Goal: Task Accomplishment & Management: Complete application form

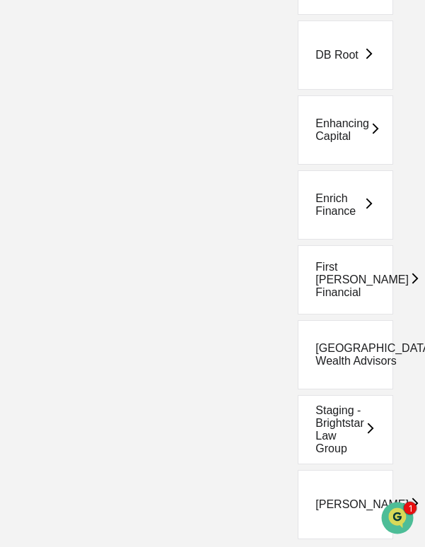
scroll to position [379, 0]
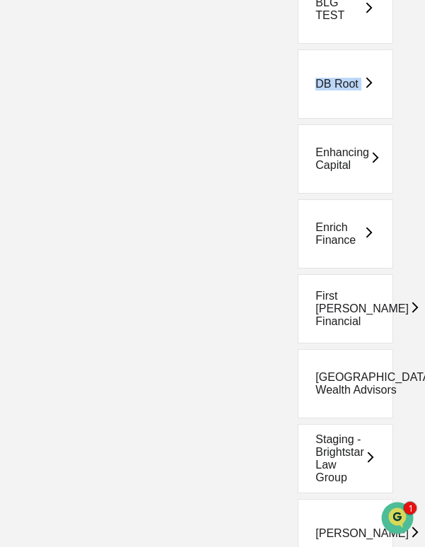
drag, startPoint x: 401, startPoint y: 81, endPoint x: 264, endPoint y: 81, distance: 137.2
click at [264, 81] on div "DB Root" at bounding box center [331, 83] width 170 height 69
copy div "DB Root"
click at [400, 91] on div "DB Root" at bounding box center [331, 83] width 170 height 69
drag, startPoint x: 400, startPoint y: 88, endPoint x: 286, endPoint y: 88, distance: 114.6
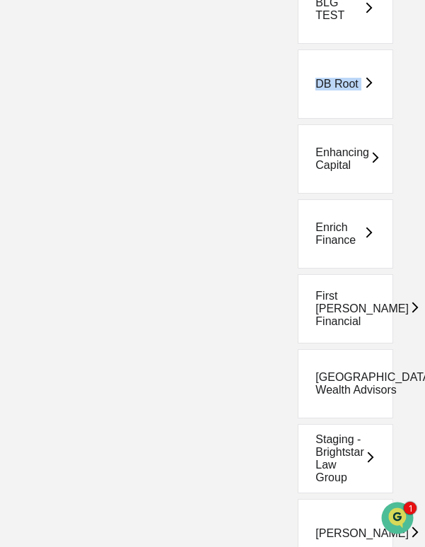
click at [286, 88] on div "DB Root" at bounding box center [331, 83] width 170 height 69
copy div "DB Root"
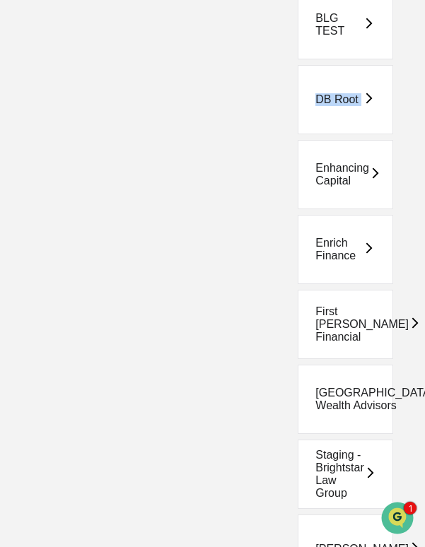
scroll to position [363, 0]
click at [407, 253] on div "Enrich Finance" at bounding box center [331, 250] width 170 height 69
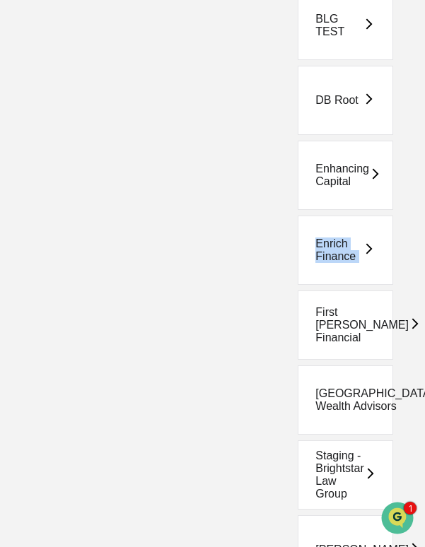
drag, startPoint x: 399, startPoint y: 255, endPoint x: 296, endPoint y: 245, distance: 103.0
click at [296, 245] on div "Enrich Finance" at bounding box center [331, 250] width 170 height 69
copy div "Enrich Finance"
click at [404, 199] on div "Enhancing Capital" at bounding box center [331, 175] width 170 height 69
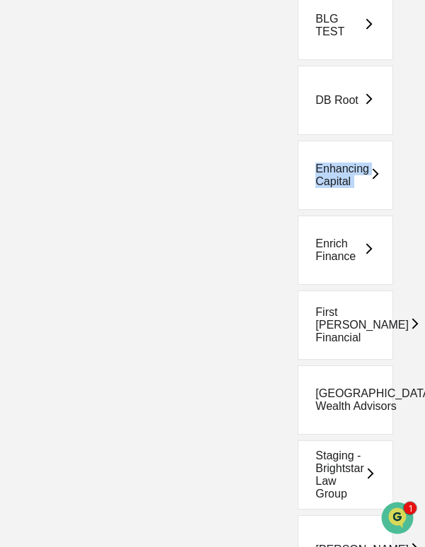
drag, startPoint x: 404, startPoint y: 190, endPoint x: 296, endPoint y: 165, distance: 110.8
click at [296, 165] on div "Enhancing Capital" at bounding box center [331, 175] width 170 height 69
copy div "Enhancing Capital"
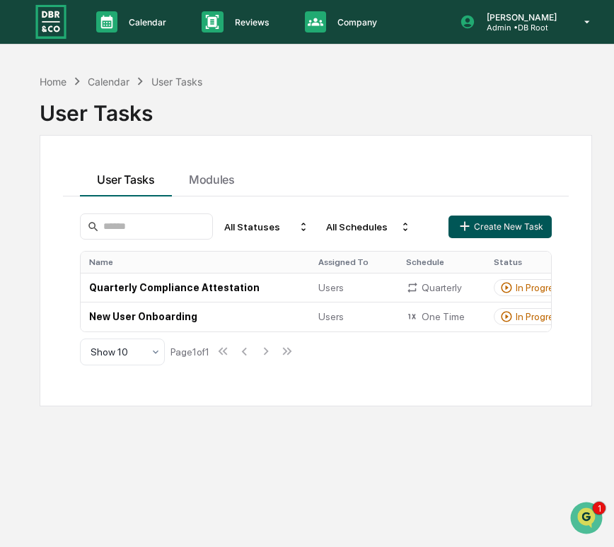
click at [524, 218] on button "Create New Task" at bounding box center [499, 227] width 103 height 23
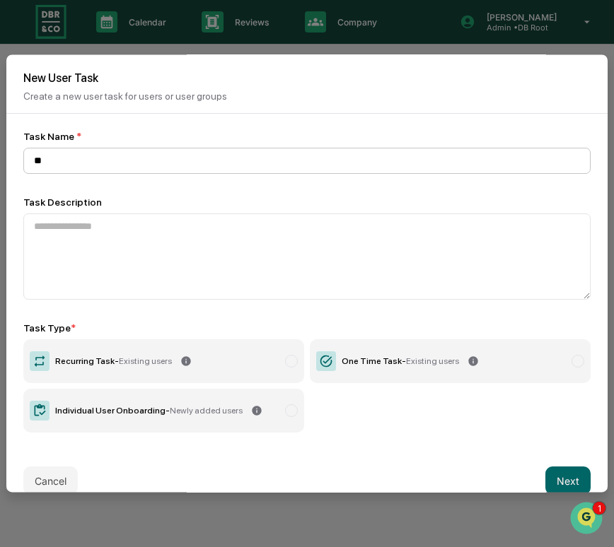
type input "*"
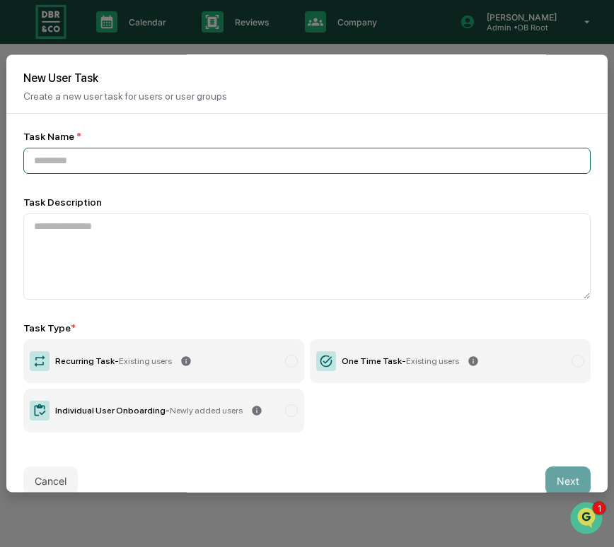
paste input "**********"
type input "**********"
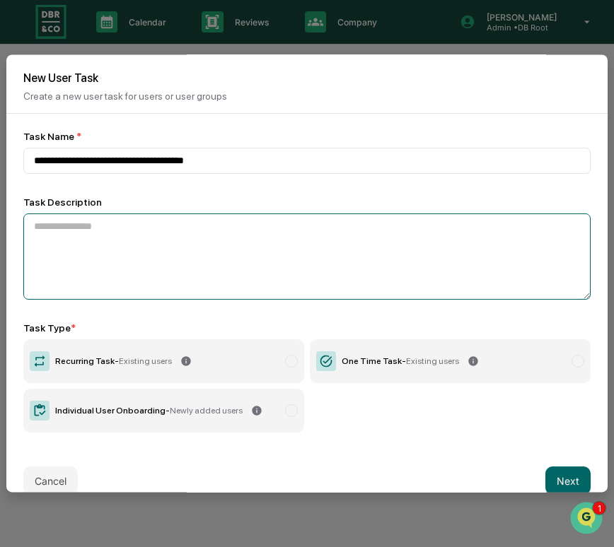
click at [81, 245] on textarea at bounding box center [306, 257] width 567 height 86
paste textarea "**********"
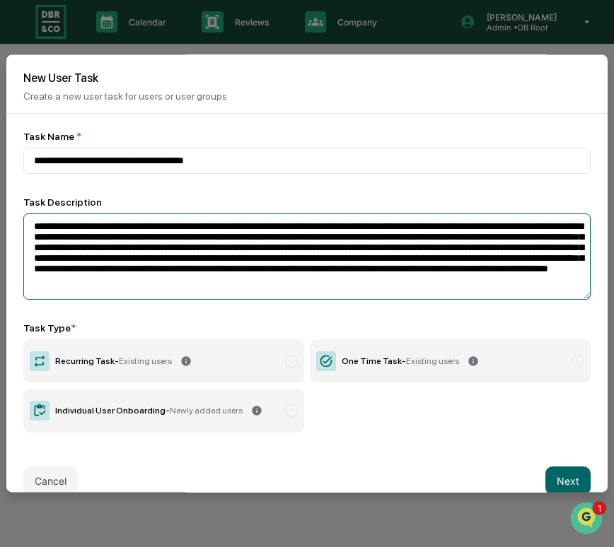
click at [146, 228] on textarea "**********" at bounding box center [306, 257] width 567 height 86
drag, startPoint x: 146, startPoint y: 232, endPoint x: 84, endPoint y: 233, distance: 62.2
click at [84, 233] on textarea "**********" at bounding box center [306, 257] width 567 height 86
paste textarea
click at [88, 233] on textarea "**********" at bounding box center [306, 257] width 567 height 86
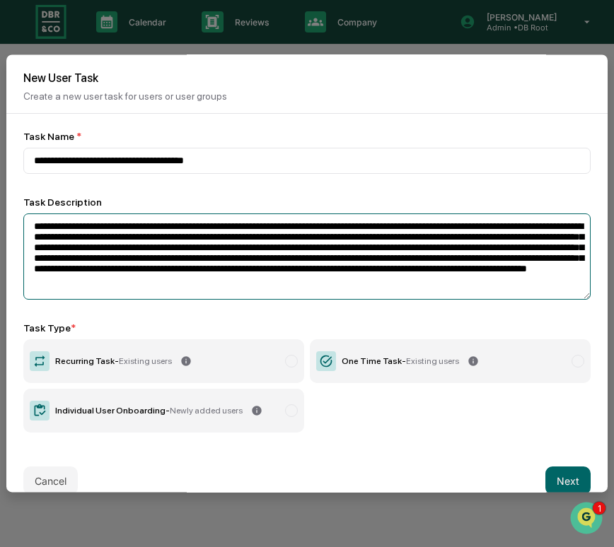
scroll to position [23, 0]
type textarea "**********"
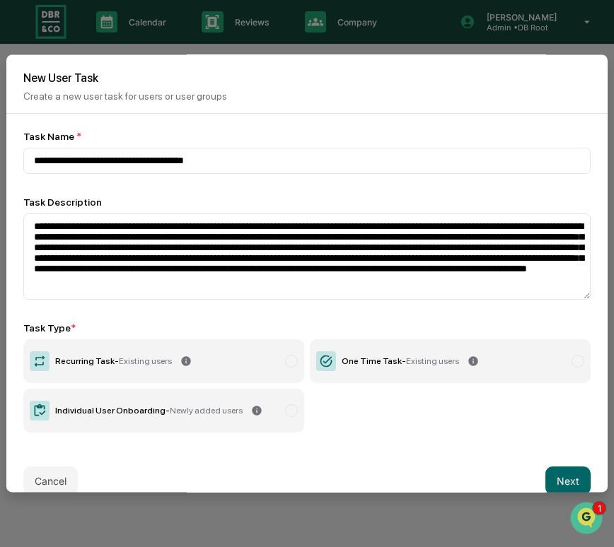
click at [272, 373] on label "Recurring Task - Existing users" at bounding box center [163, 361] width 281 height 44
click at [554, 477] on button "Next" at bounding box center [567, 481] width 45 height 28
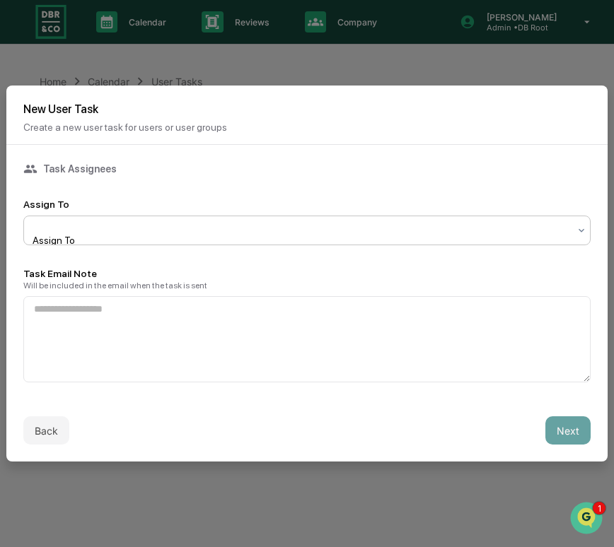
click at [138, 238] on div "Assign To" at bounding box center [301, 230] width 549 height 28
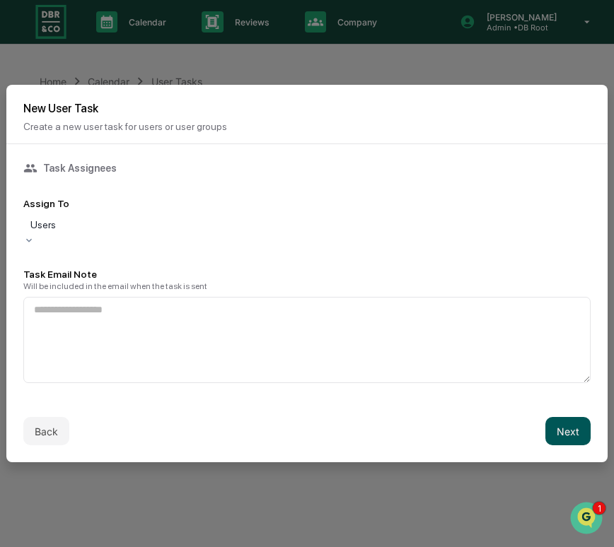
click at [581, 433] on button "Next" at bounding box center [567, 431] width 45 height 28
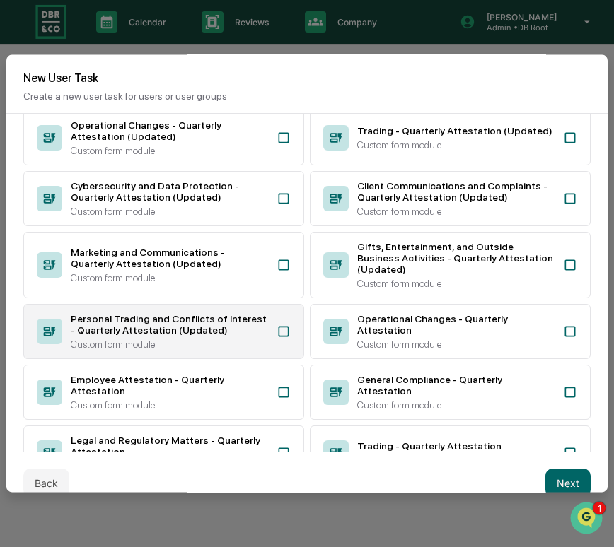
scroll to position [276, 0]
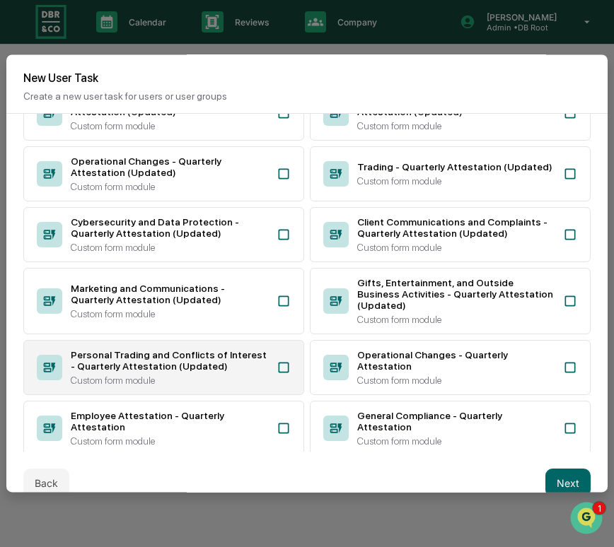
click at [246, 372] on div "Personal Trading and Conflicts of Interest - Quarterly Attestation (Updated)" at bounding box center [169, 360] width 197 height 23
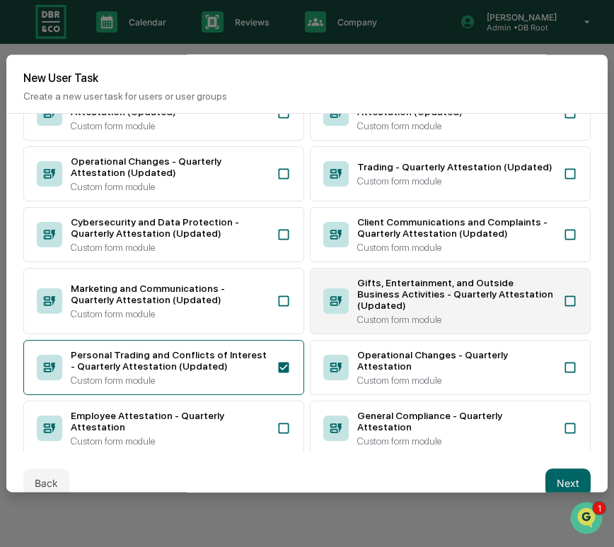
click at [364, 311] on div "Gifts, Entertainment, and Outside Business Activities - Quarterly Attestation (…" at bounding box center [455, 294] width 197 height 34
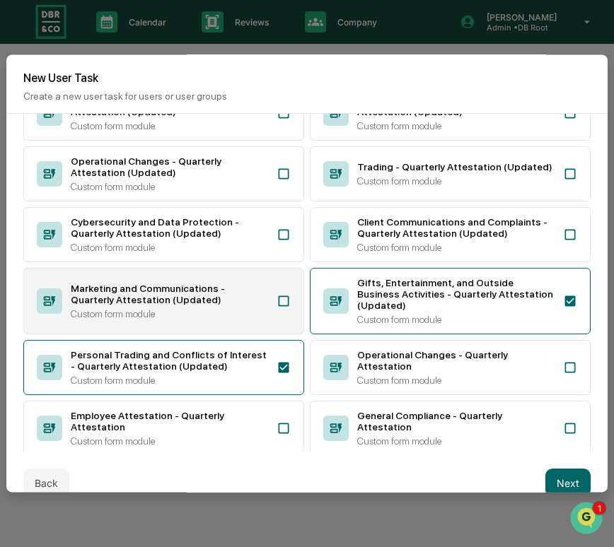
click at [233, 305] on div "Marketing and Communications - Quarterly Attestation (Updated)" at bounding box center [169, 294] width 197 height 23
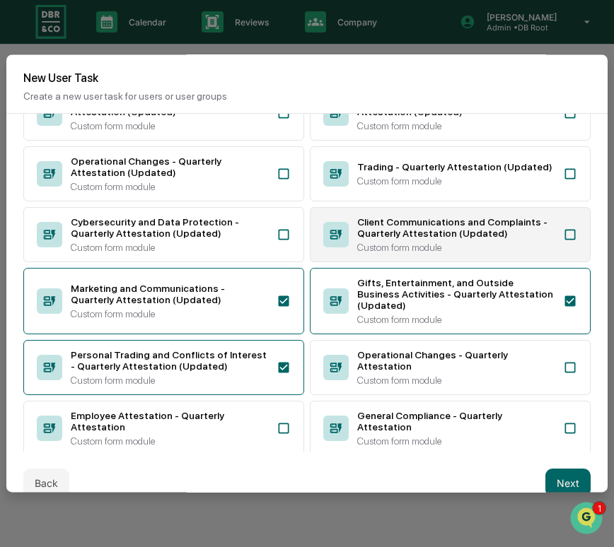
click at [407, 253] on div "Custom form module" at bounding box center [455, 247] width 197 height 11
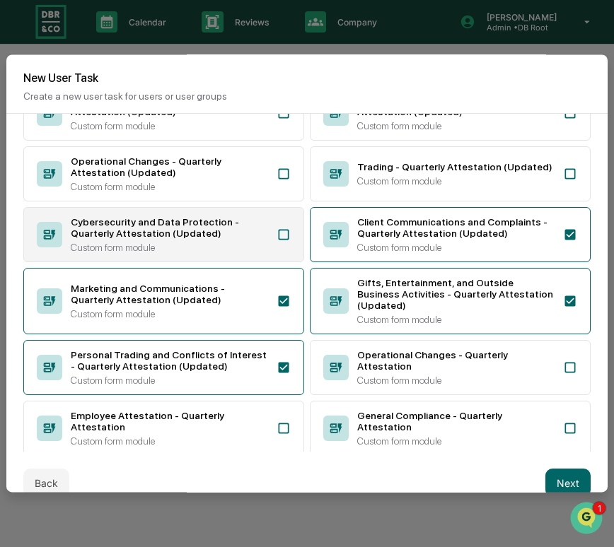
click at [243, 253] on div "Custom form module" at bounding box center [169, 247] width 197 height 11
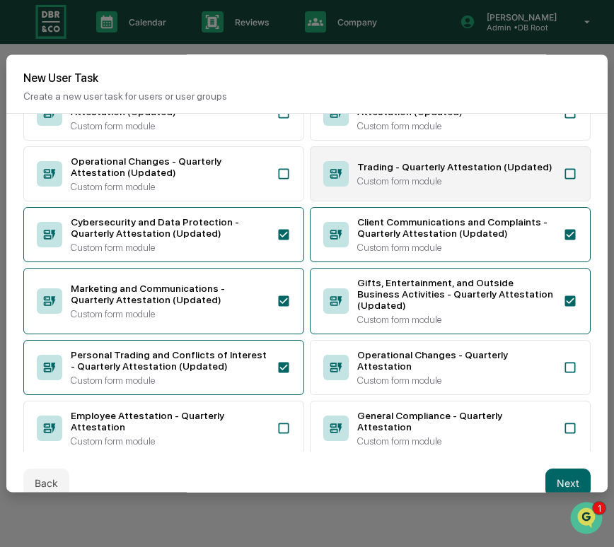
click at [380, 187] on div "Custom form module" at bounding box center [455, 180] width 197 height 11
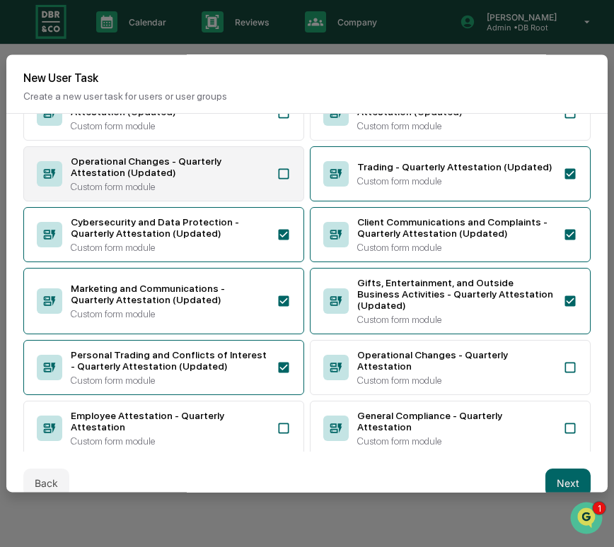
click at [245, 178] on div "Operational Changes - Quarterly Attestation (Updated)" at bounding box center [169, 167] width 197 height 23
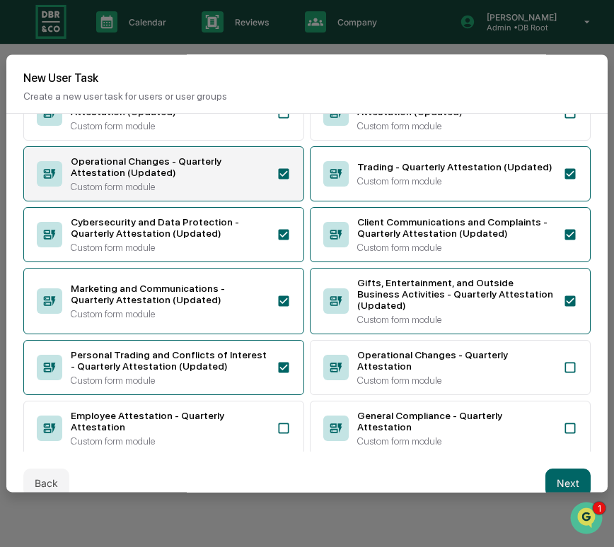
scroll to position [209, 0]
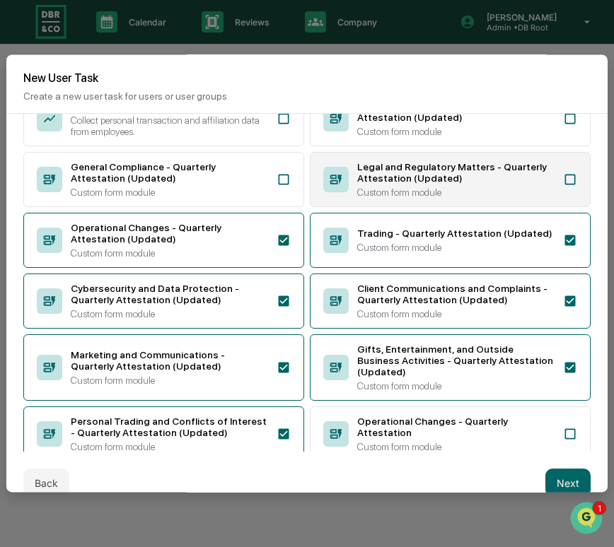
click at [411, 184] on div "Legal and Regulatory Matters - Quarterly Attestation (Updated)" at bounding box center [455, 172] width 197 height 23
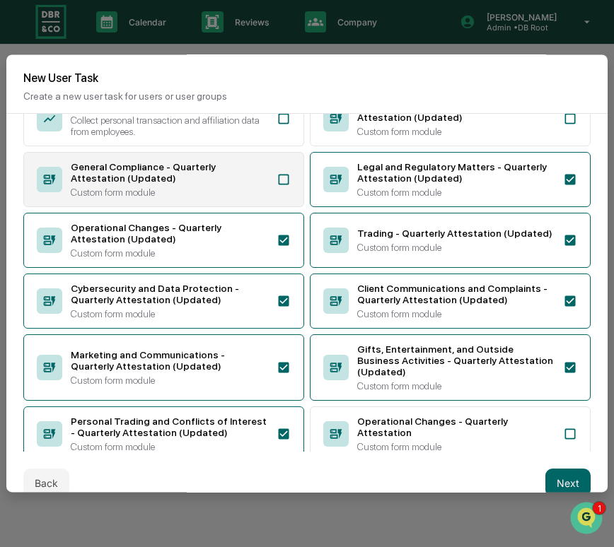
click at [264, 184] on div "General Compliance - Quarterly Attestation (Updated)" at bounding box center [169, 172] width 197 height 23
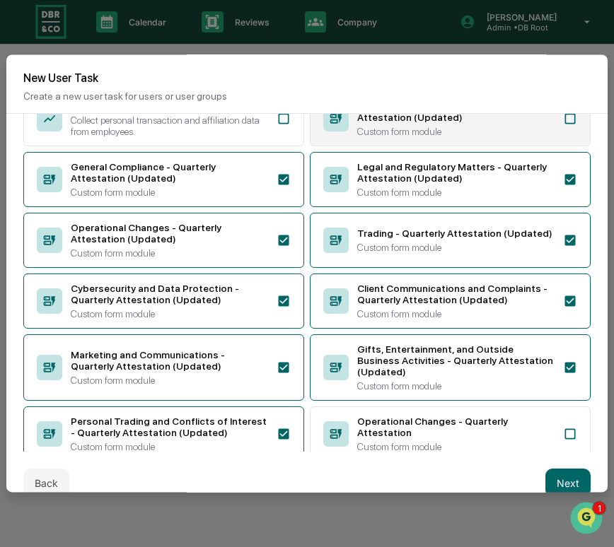
click at [386, 146] on div "Employee Attestation - Quarterly Attestation (Updated) Custom form module" at bounding box center [450, 118] width 281 height 55
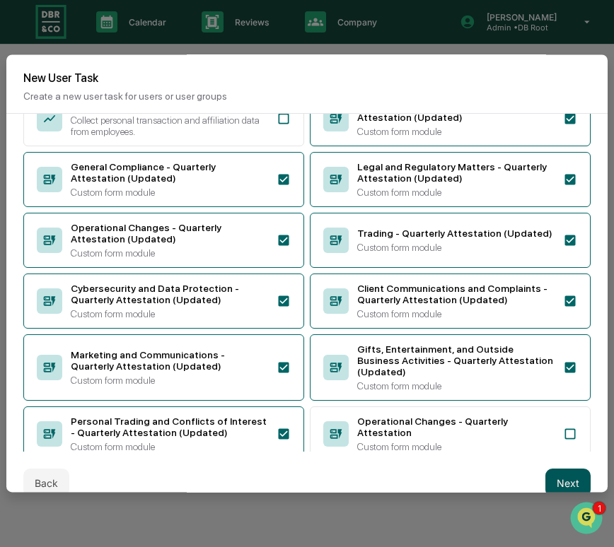
click at [561, 482] on button "Next" at bounding box center [567, 483] width 45 height 28
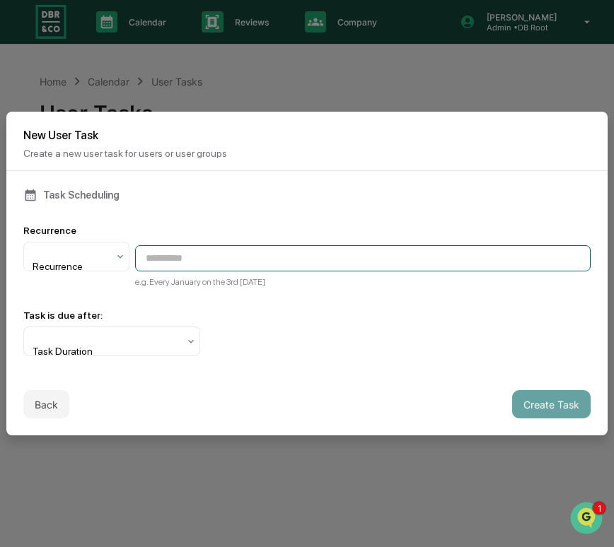
click at [173, 250] on input at bounding box center [362, 258] width 455 height 26
paste input "**********"
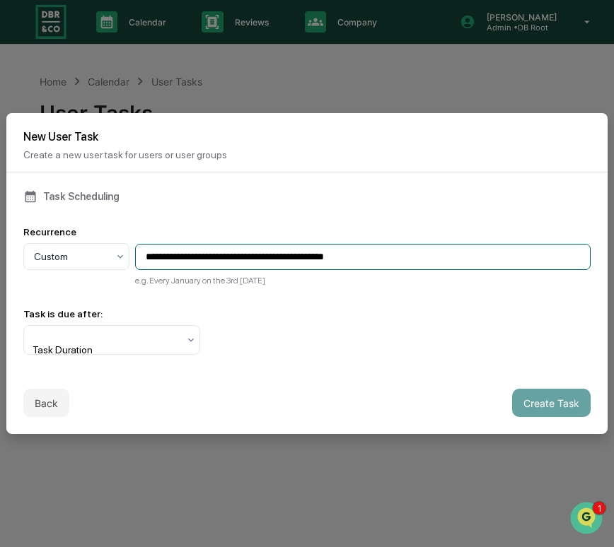
type input "**********"
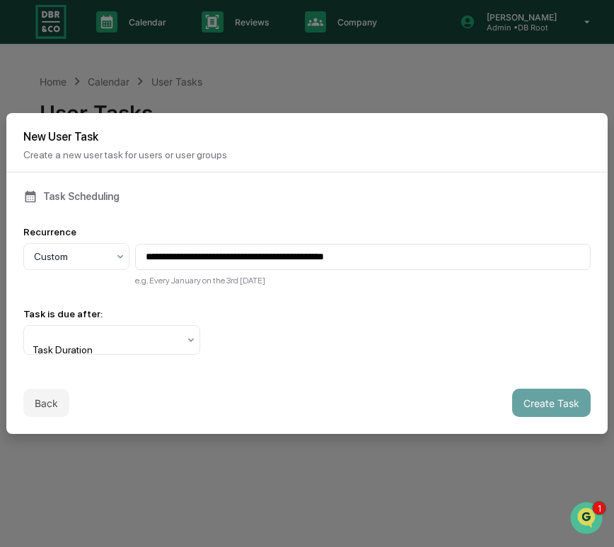
click at [270, 315] on div "Task is due after:" at bounding box center [306, 313] width 567 height 11
click at [166, 330] on div "Task Duration" at bounding box center [106, 340] width 158 height 28
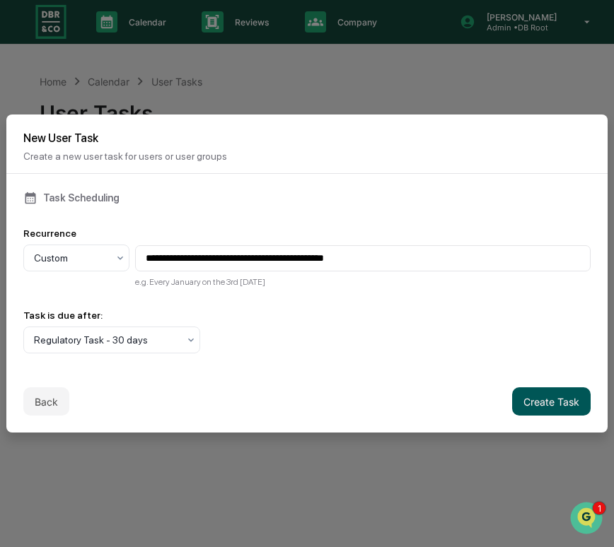
click at [568, 415] on button "Create Task" at bounding box center [551, 402] width 78 height 28
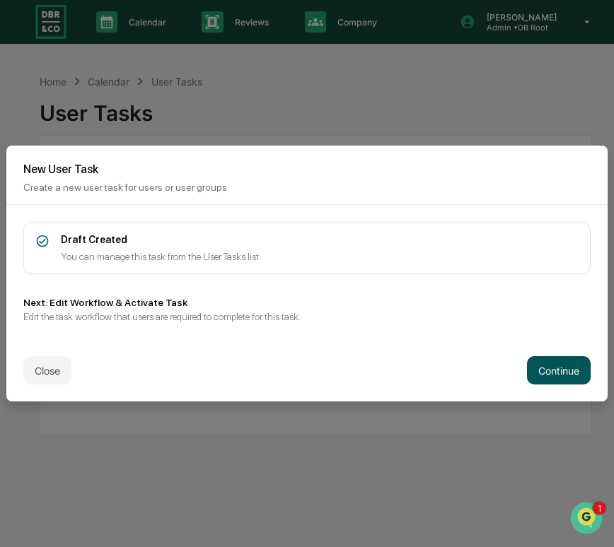
click at [546, 376] on button "Continue" at bounding box center [559, 370] width 64 height 28
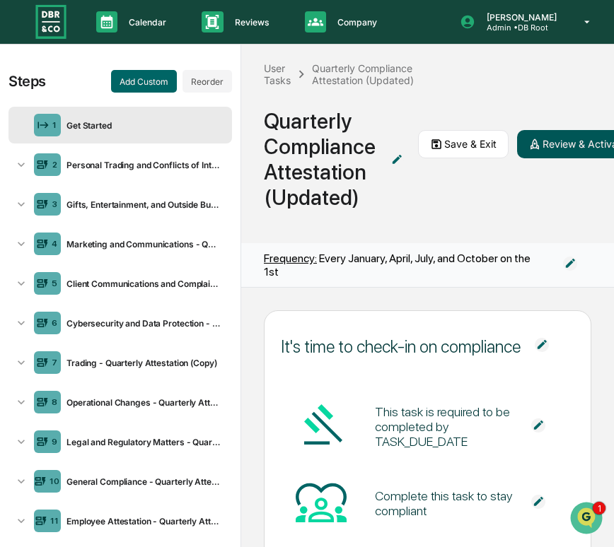
click at [543, 151] on button "Review & Activate" at bounding box center [577, 144] width 121 height 28
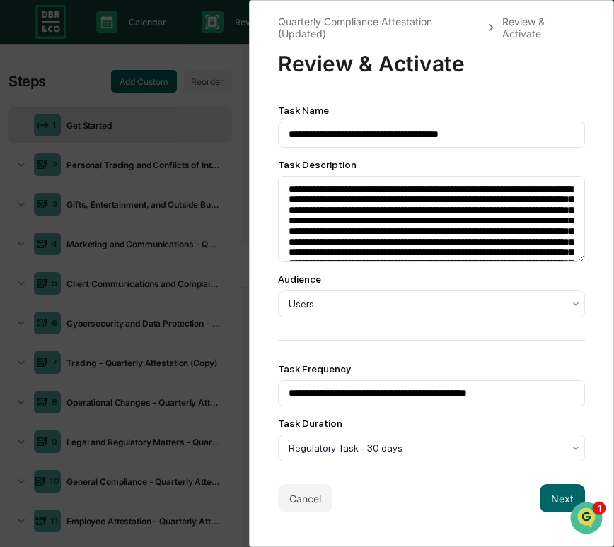
scroll to position [1, 0]
click at [541, 501] on button "Next" at bounding box center [562, 498] width 45 height 28
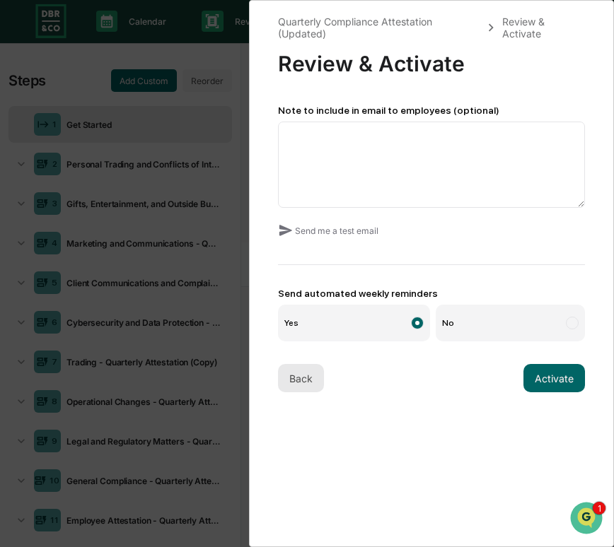
click at [295, 378] on button "Back" at bounding box center [301, 378] width 46 height 28
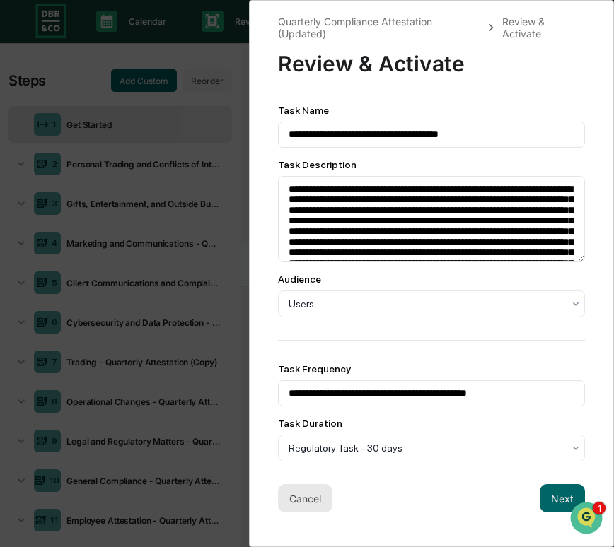
click at [289, 504] on button "Cancel" at bounding box center [305, 498] width 54 height 28
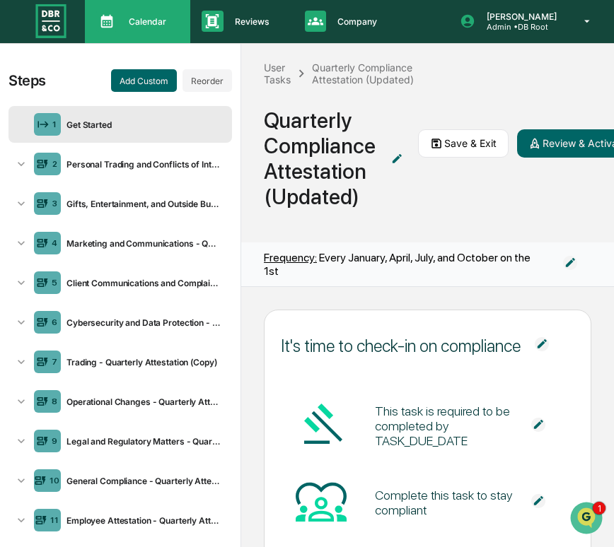
click at [151, 33] on div "Calendar Manage Tasks" at bounding box center [137, 21] width 105 height 44
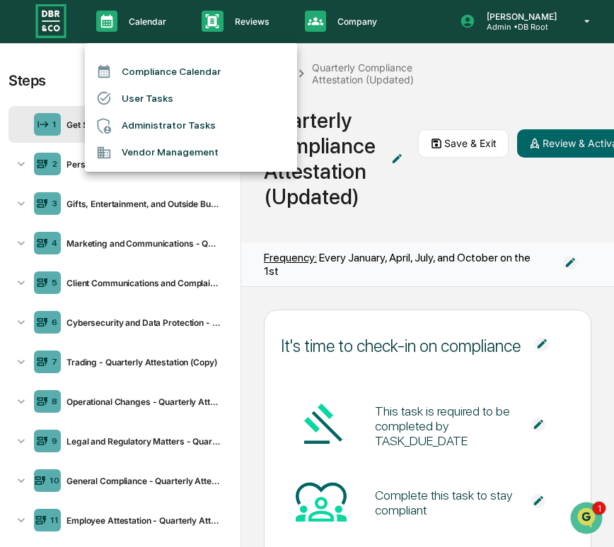
click at [168, 100] on li "User Tasks" at bounding box center [191, 98] width 212 height 27
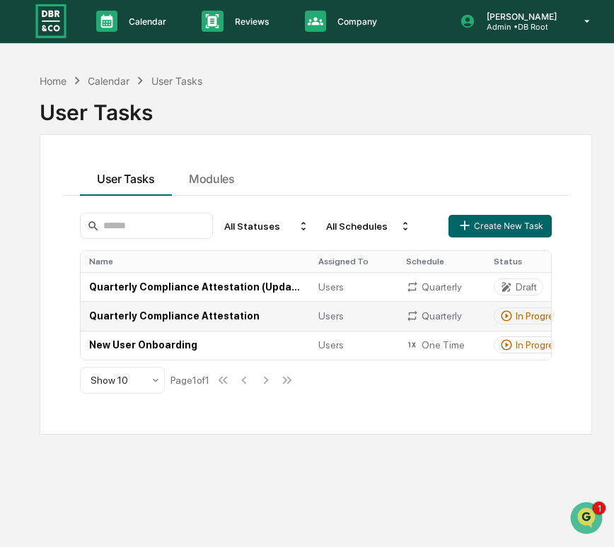
click at [184, 317] on td "Quarterly Compliance Attestation" at bounding box center [195, 315] width 229 height 29
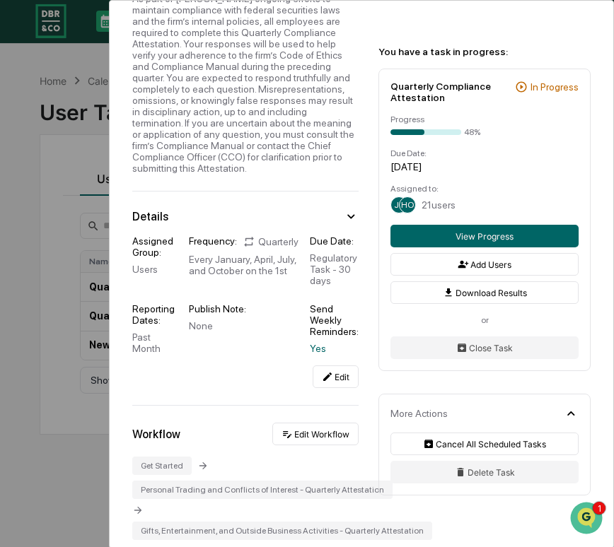
scroll to position [157, 0]
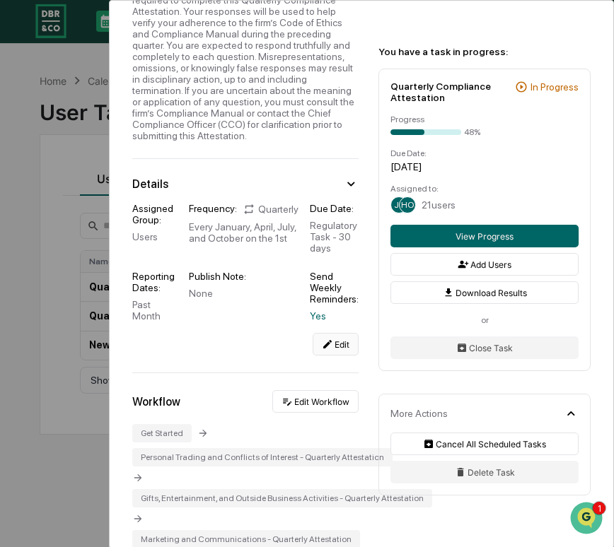
click at [332, 350] on icon at bounding box center [327, 344] width 11 height 11
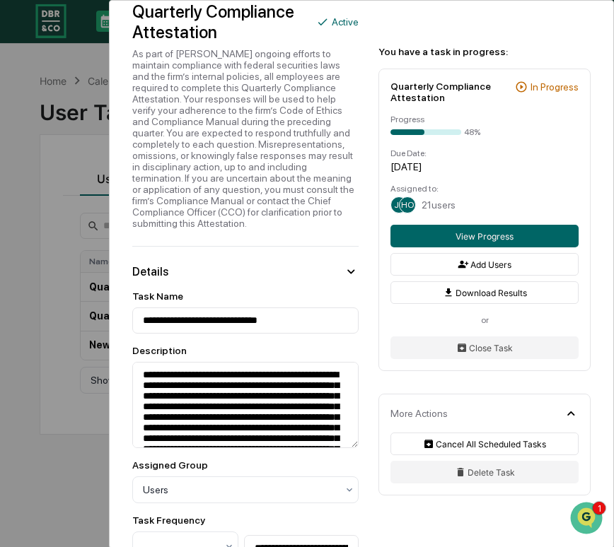
scroll to position [0, 0]
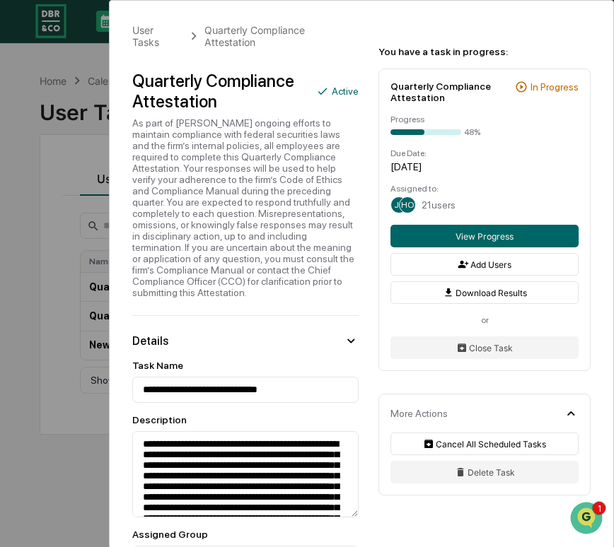
click at [81, 134] on div "**********" at bounding box center [307, 273] width 614 height 547
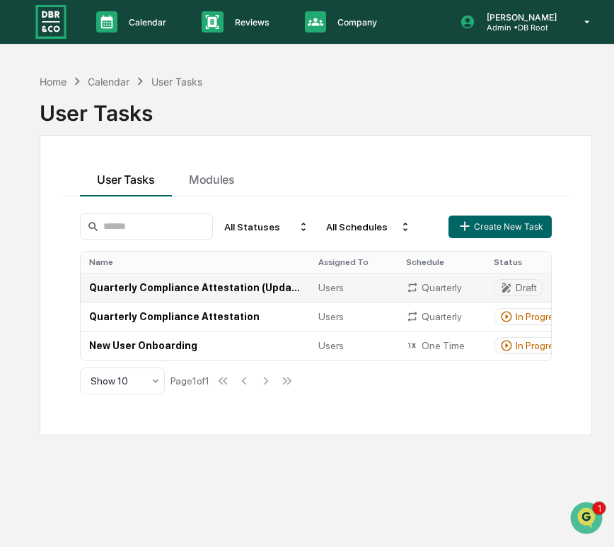
click at [274, 290] on td "Quarterly Compliance Attestation (Updated)" at bounding box center [195, 287] width 229 height 29
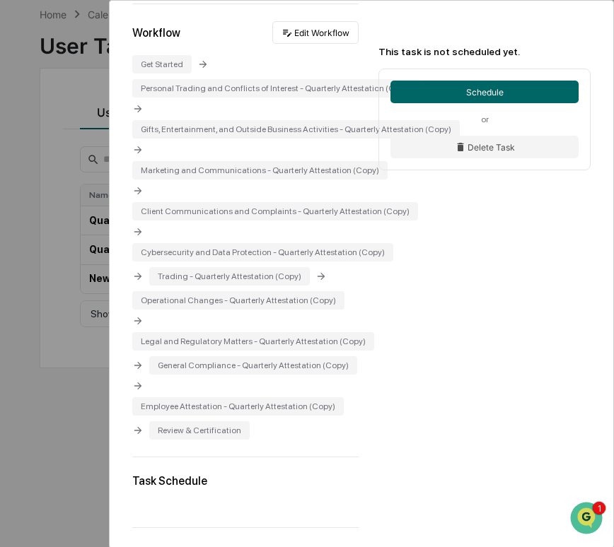
scroll to position [399, 0]
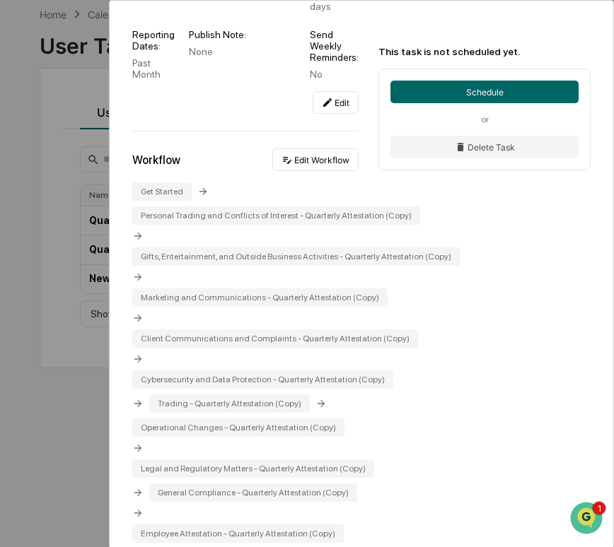
click at [168, 201] on div "Get Started" at bounding box center [161, 191] width 59 height 18
click at [190, 225] on div "Personal Trading and Conflicts of Interest - Quarterly Attestation (Copy)" at bounding box center [276, 215] width 288 height 18
click at [339, 171] on button "Edit Workflow" at bounding box center [315, 159] width 86 height 23
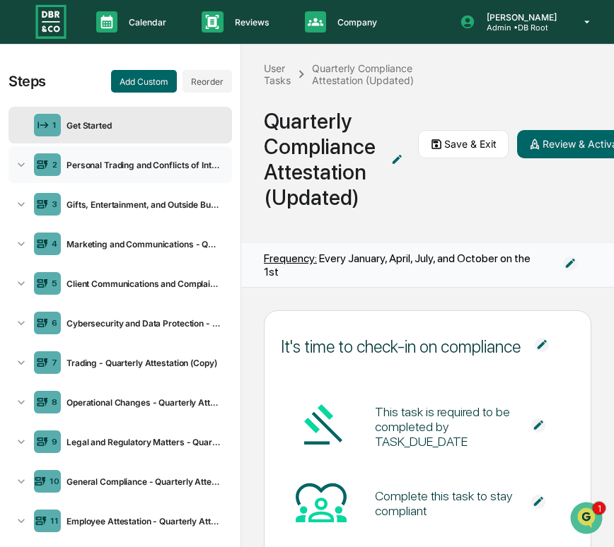
click at [146, 174] on div "2 Personal Trading and Conflicts of Interest - Quarterly Attestation (Copy)" at bounding box center [119, 164] width 223 height 37
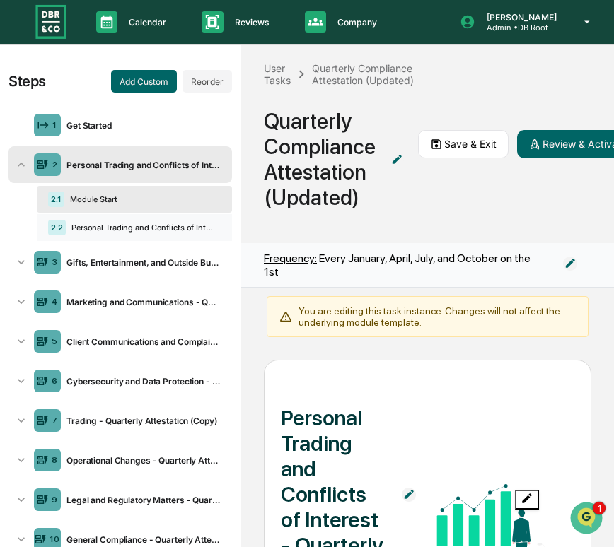
click at [146, 231] on div "Personal Trading and Conflicts of Interest - Quarterly Attestation" at bounding box center [140, 228] width 149 height 10
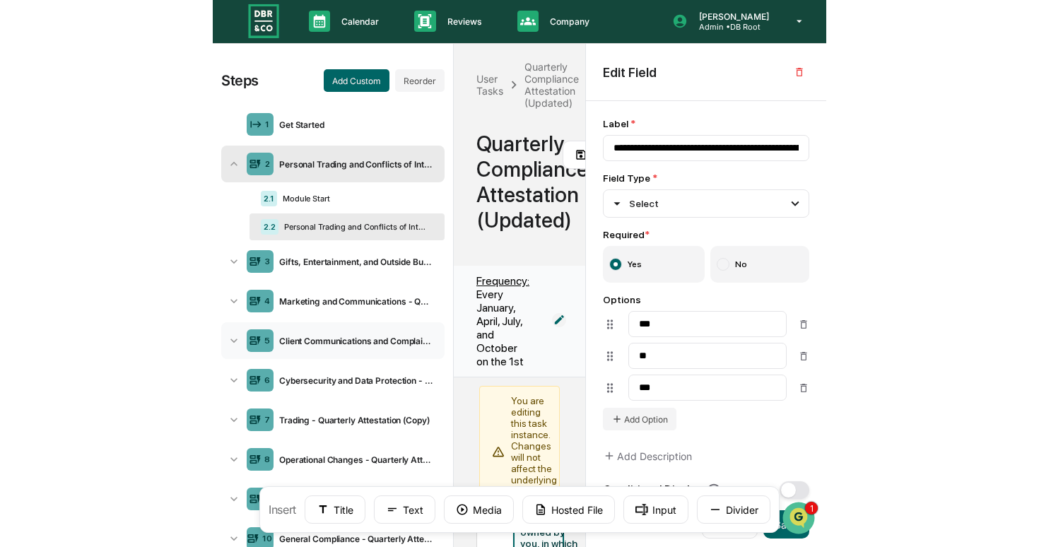
scroll to position [314, 0]
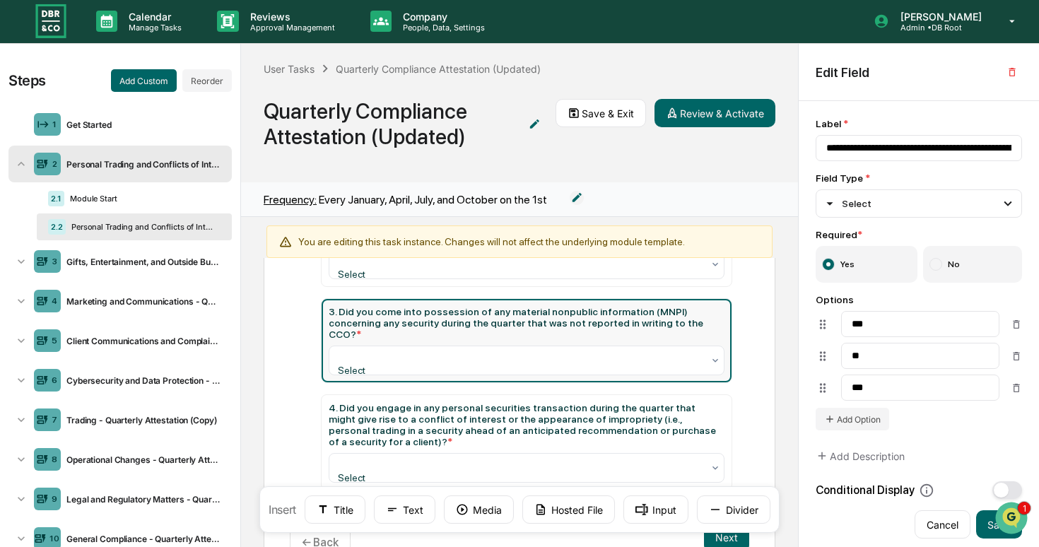
click at [589, 371] on div "3. Did you come into possession of any material nonpublic information (MNPI) co…" at bounding box center [527, 340] width 410 height 83
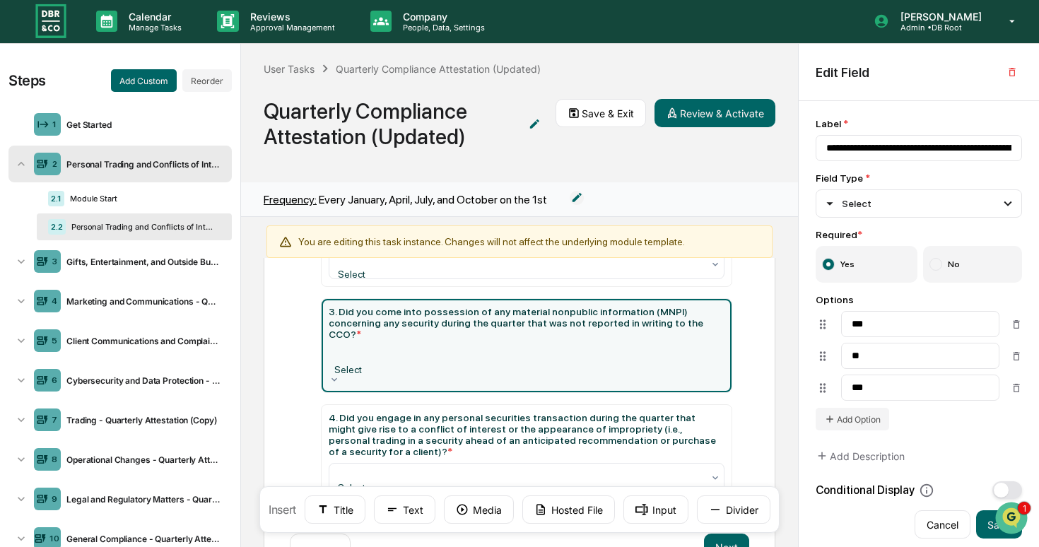
click at [595, 363] on div "Select" at bounding box center [527, 360] width 396 height 28
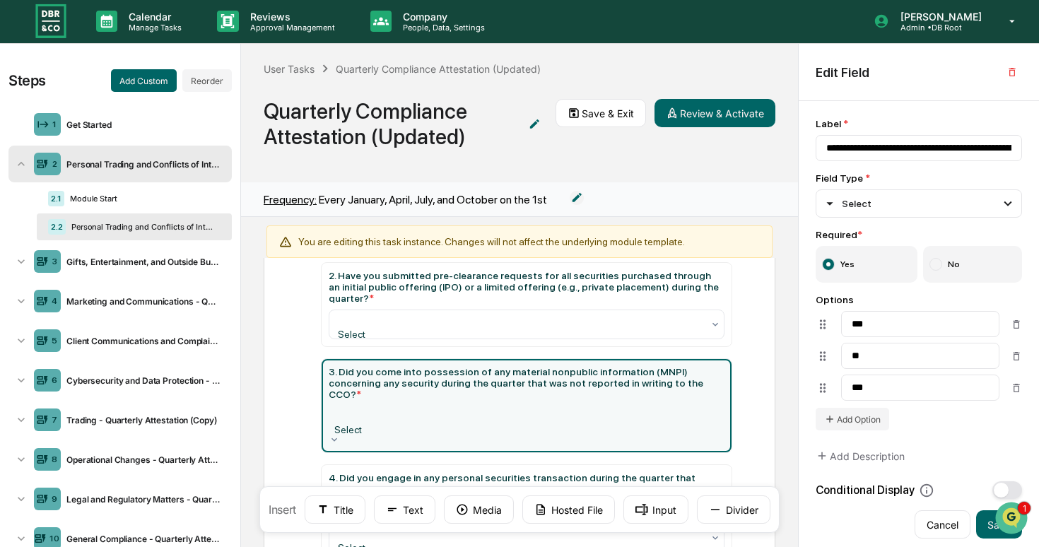
scroll to position [230, 0]
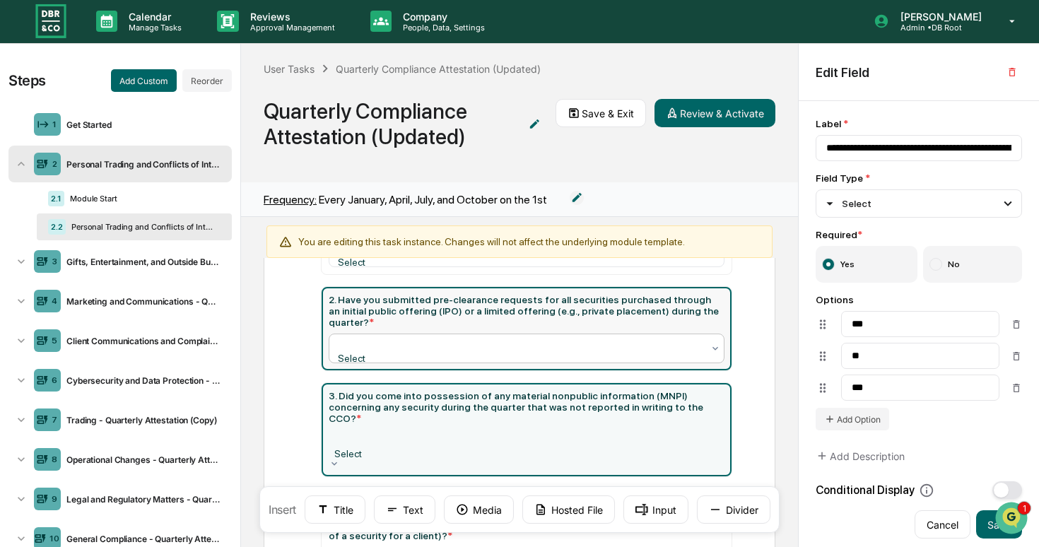
click at [590, 350] on div at bounding box center [520, 344] width 363 height 14
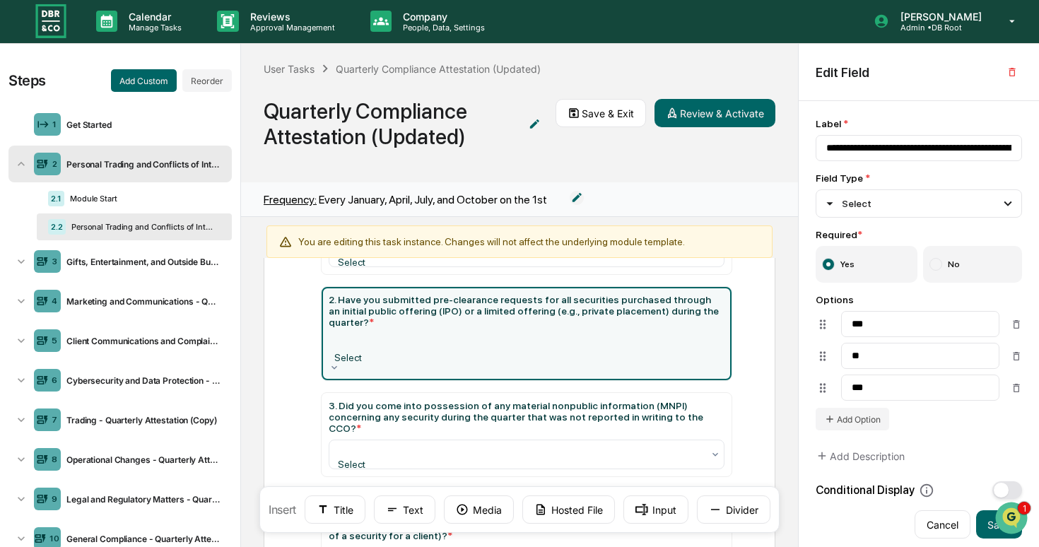
click at [590, 350] on div at bounding box center [527, 344] width 382 height 14
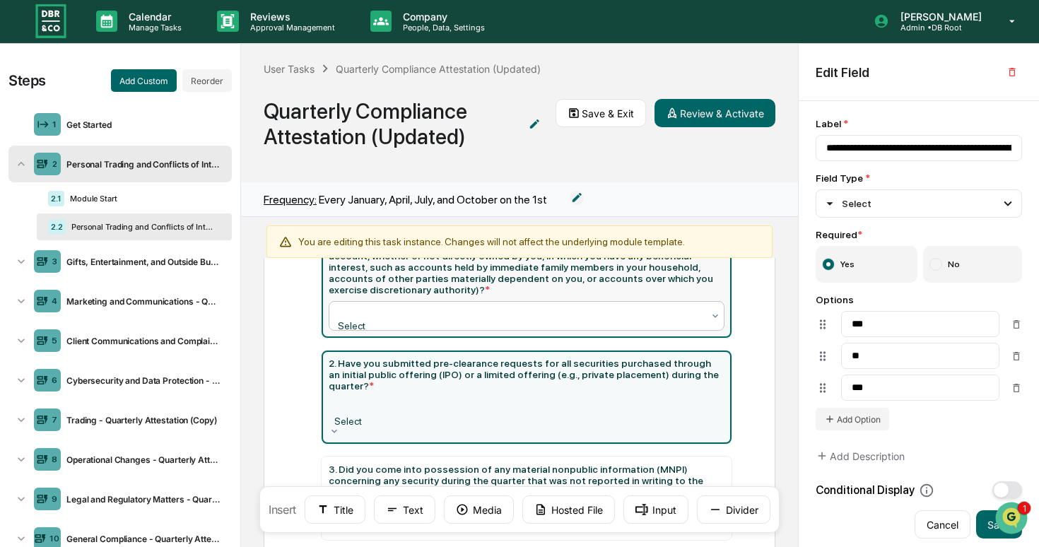
click at [610, 322] on div "Select" at bounding box center [521, 316] width 378 height 28
type input "**********"
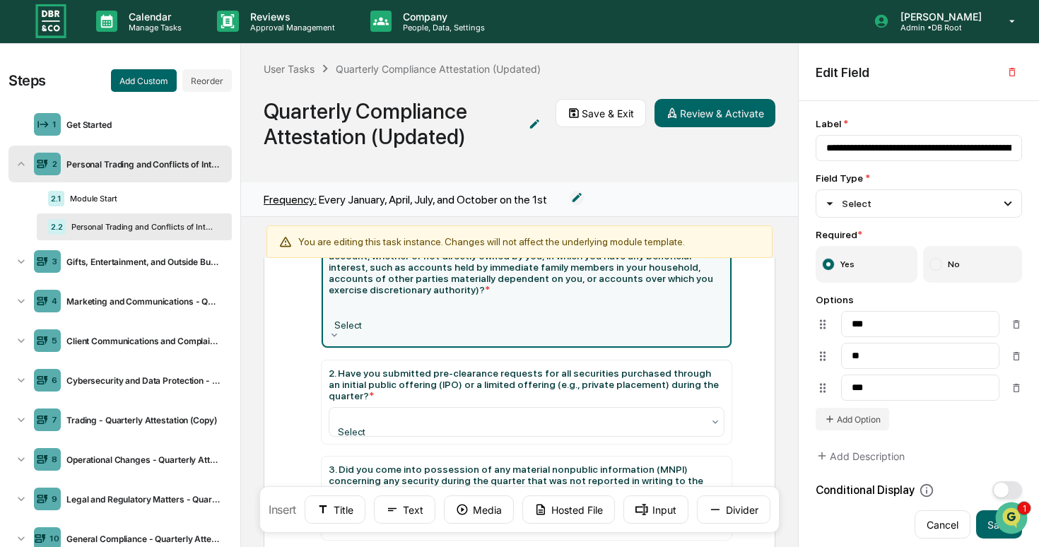
click at [610, 322] on div "Select" at bounding box center [527, 315] width 396 height 28
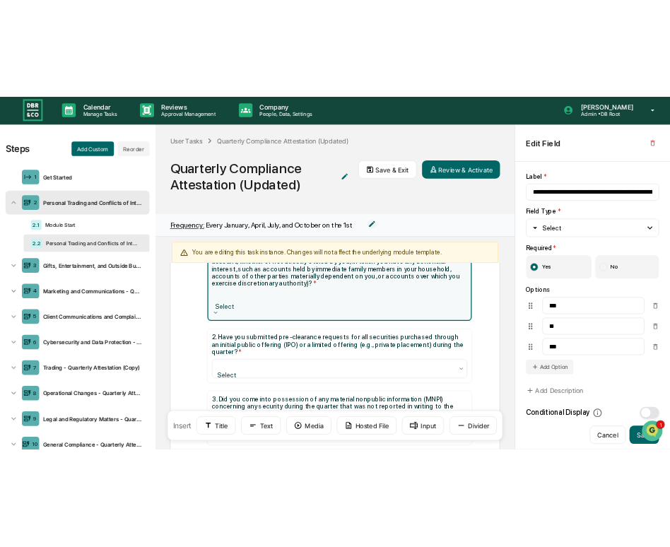
scroll to position [110, 0]
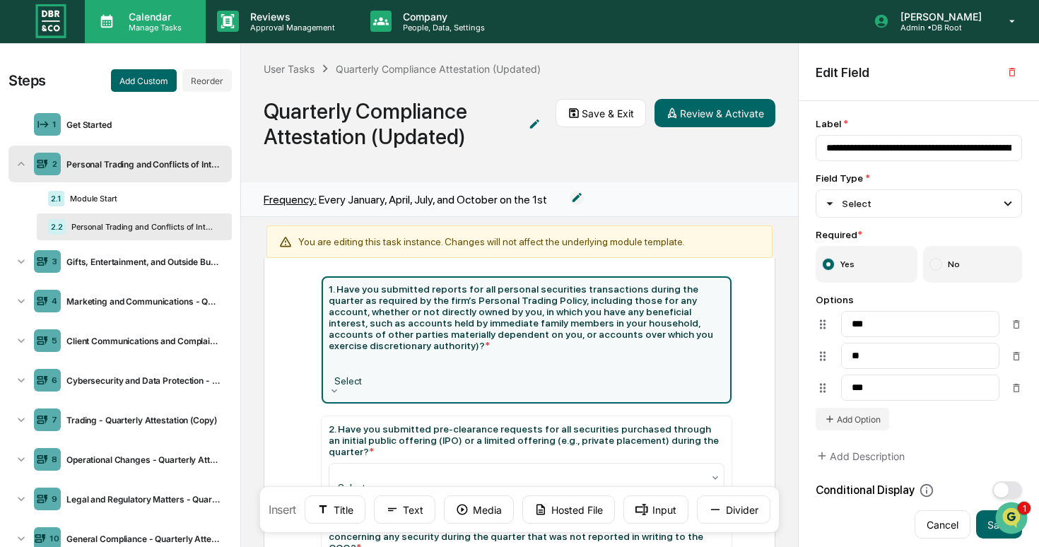
click at [124, 25] on p "Manage Tasks" at bounding box center [152, 28] width 71 height 10
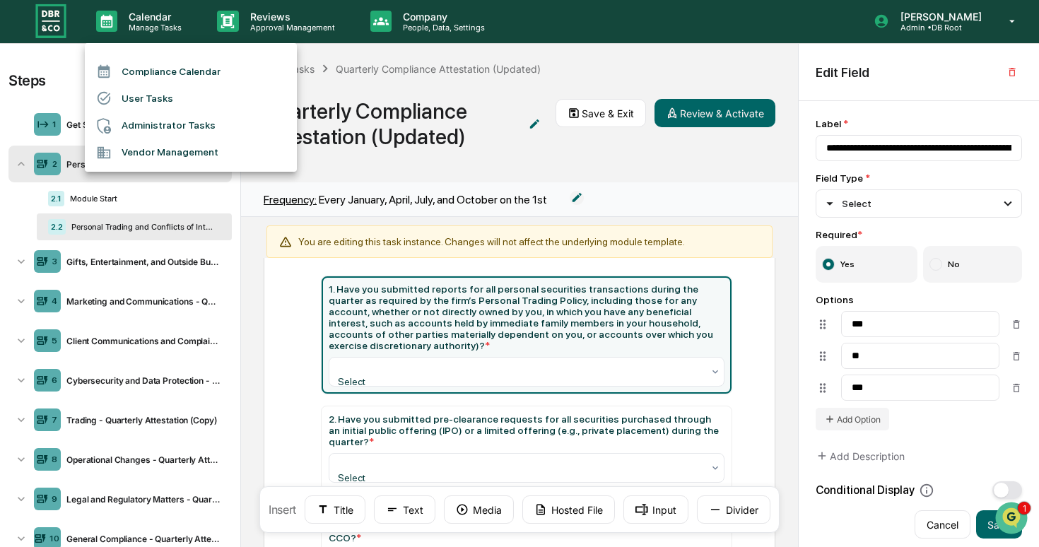
click at [161, 101] on li "User Tasks" at bounding box center [191, 98] width 212 height 27
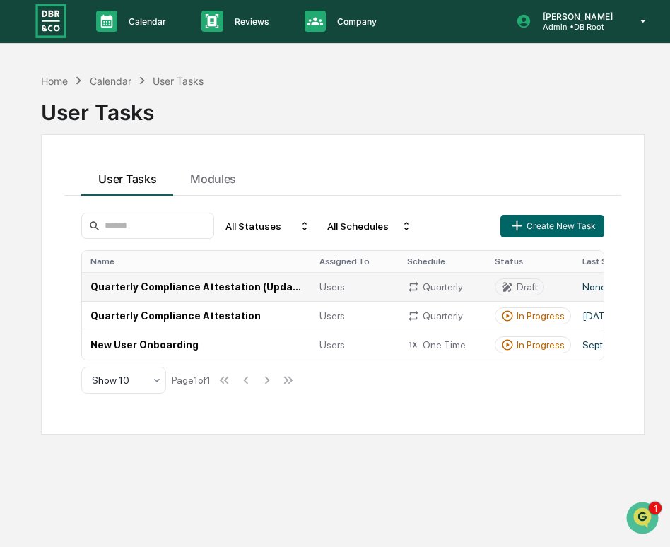
click at [120, 291] on td "Quarterly Compliance Attestation (Updated)" at bounding box center [196, 286] width 229 height 29
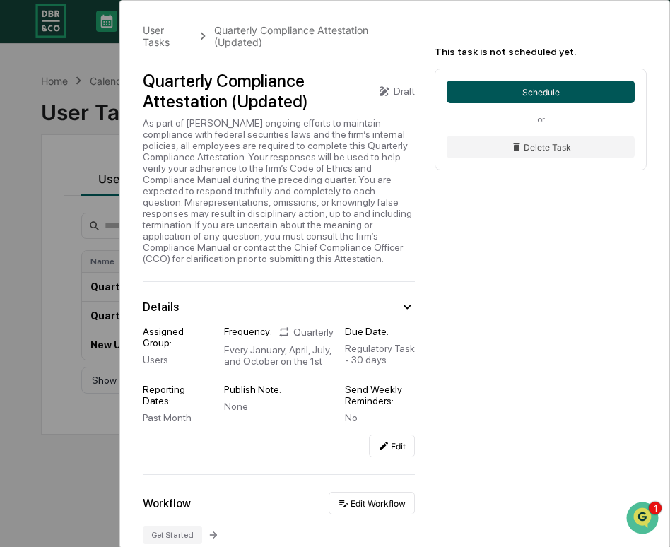
click at [521, 86] on button "Schedule" at bounding box center [541, 92] width 188 height 23
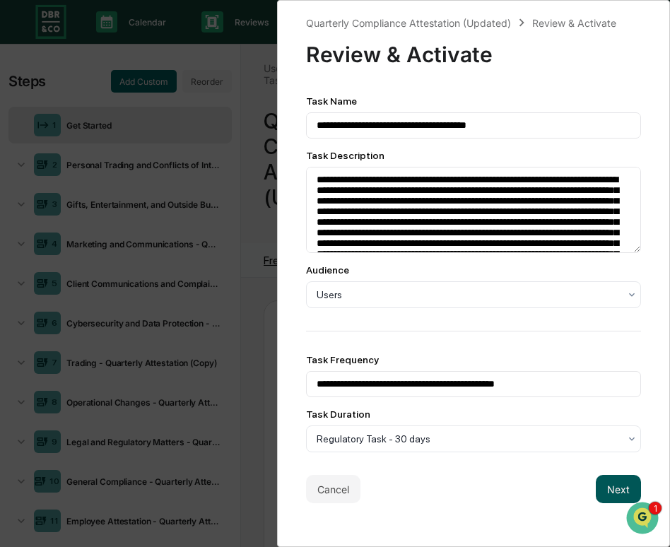
click at [611, 491] on button "Next" at bounding box center [618, 489] width 45 height 28
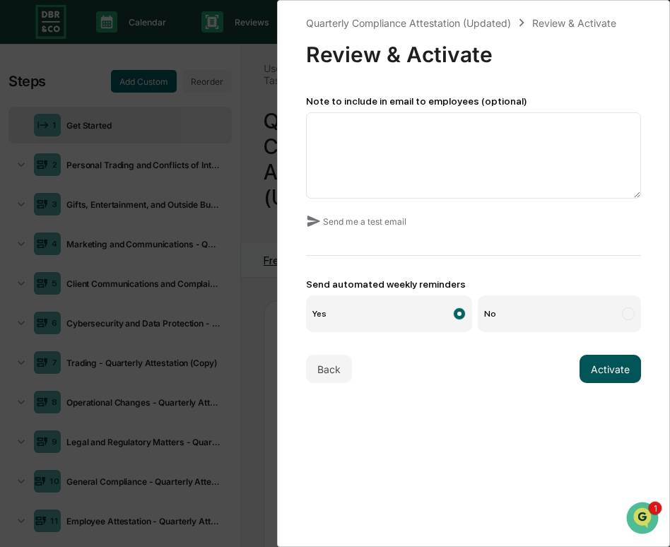
click at [619, 366] on button "Activate" at bounding box center [611, 369] width 62 height 28
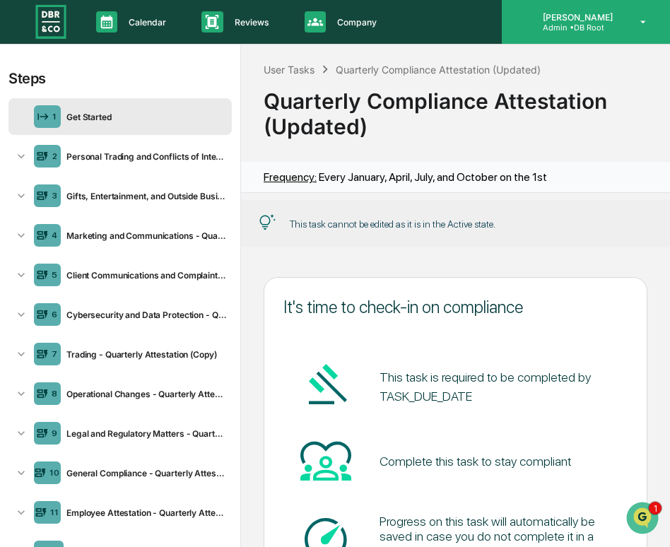
click at [537, 35] on div "[PERSON_NAME] Admin • DB Root" at bounding box center [586, 22] width 168 height 44
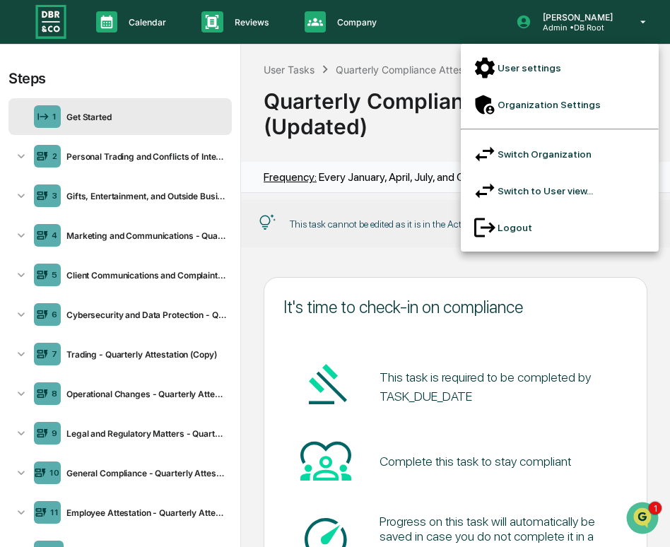
click at [151, 28] on div at bounding box center [335, 273] width 670 height 547
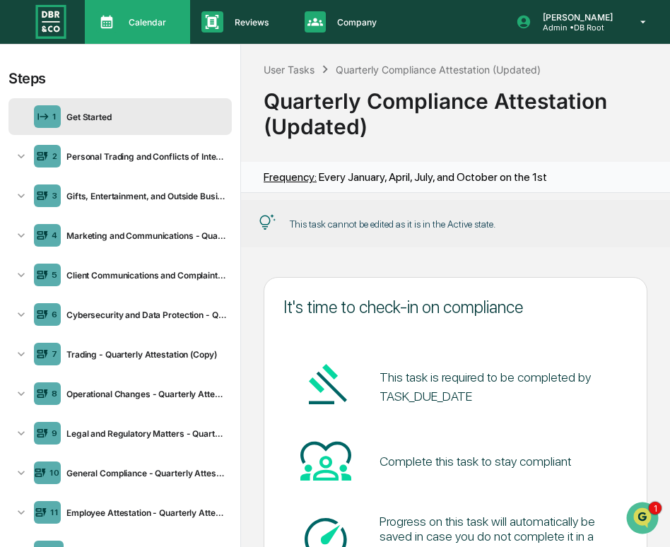
click at [162, 30] on div "Calendar Manage Tasks" at bounding box center [136, 21] width 91 height 21
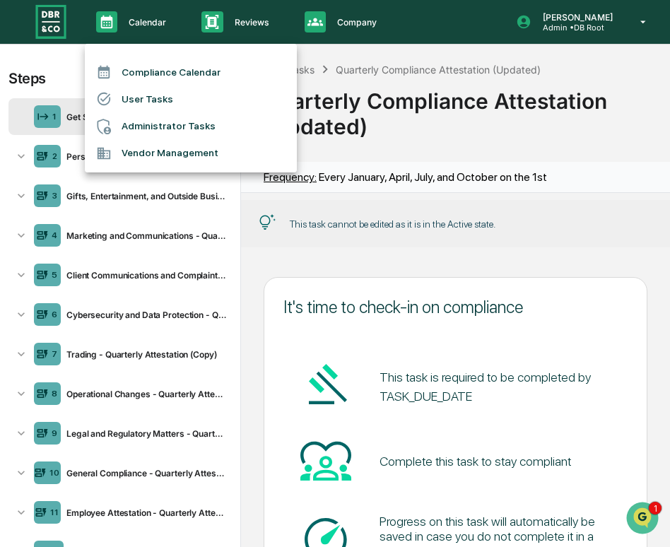
click at [166, 96] on li "User Tasks" at bounding box center [191, 99] width 212 height 27
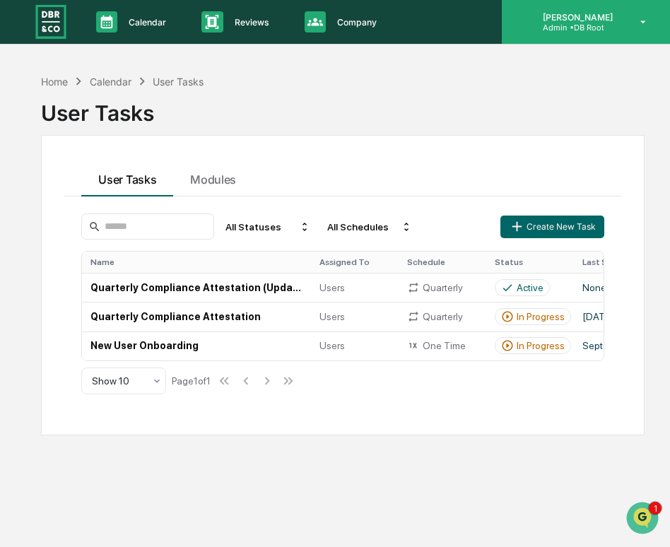
click at [584, 29] on p "Admin • DB Root" at bounding box center [576, 28] width 88 height 10
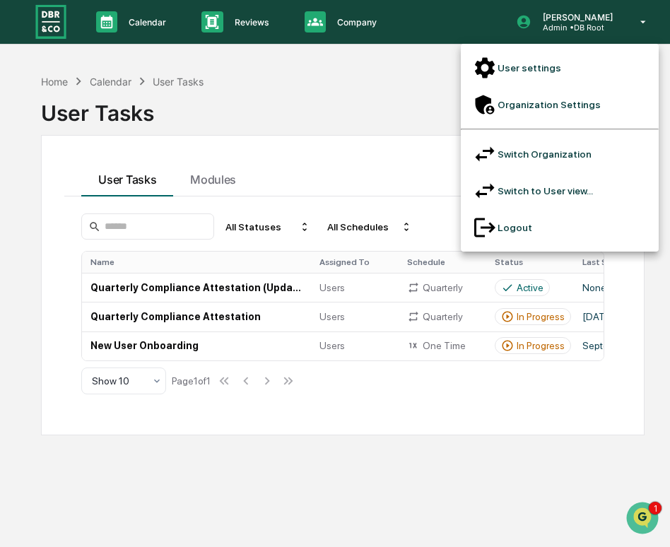
click at [537, 173] on li "Switch to User view..." at bounding box center [560, 191] width 198 height 37
